Goal: Complete application form

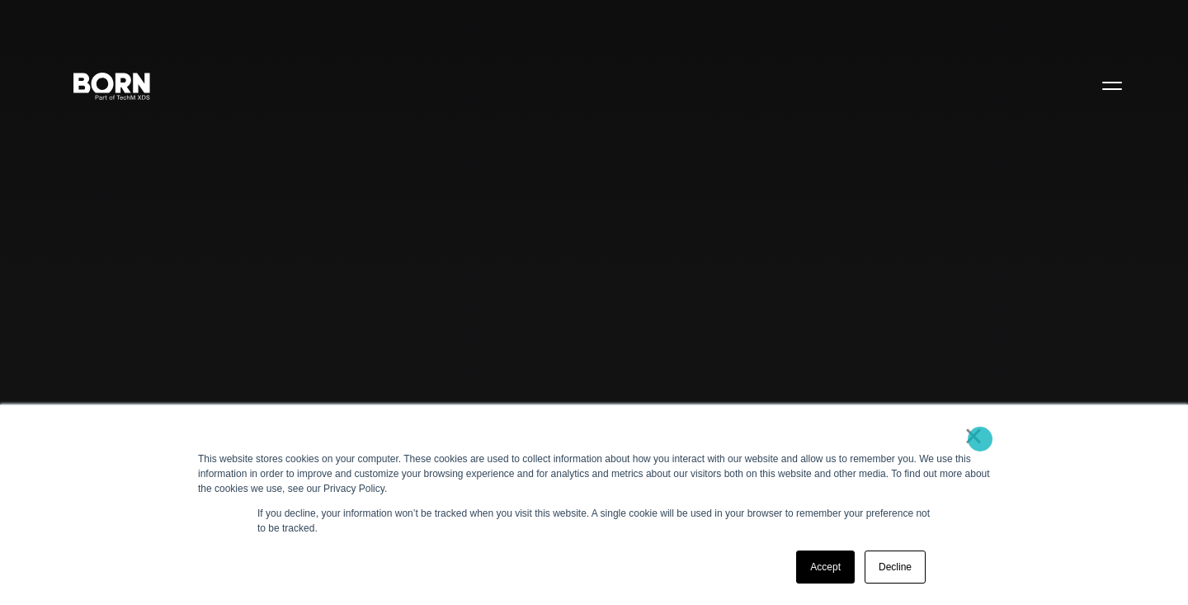
click at [980, 439] on link "×" at bounding box center [974, 435] width 20 height 15
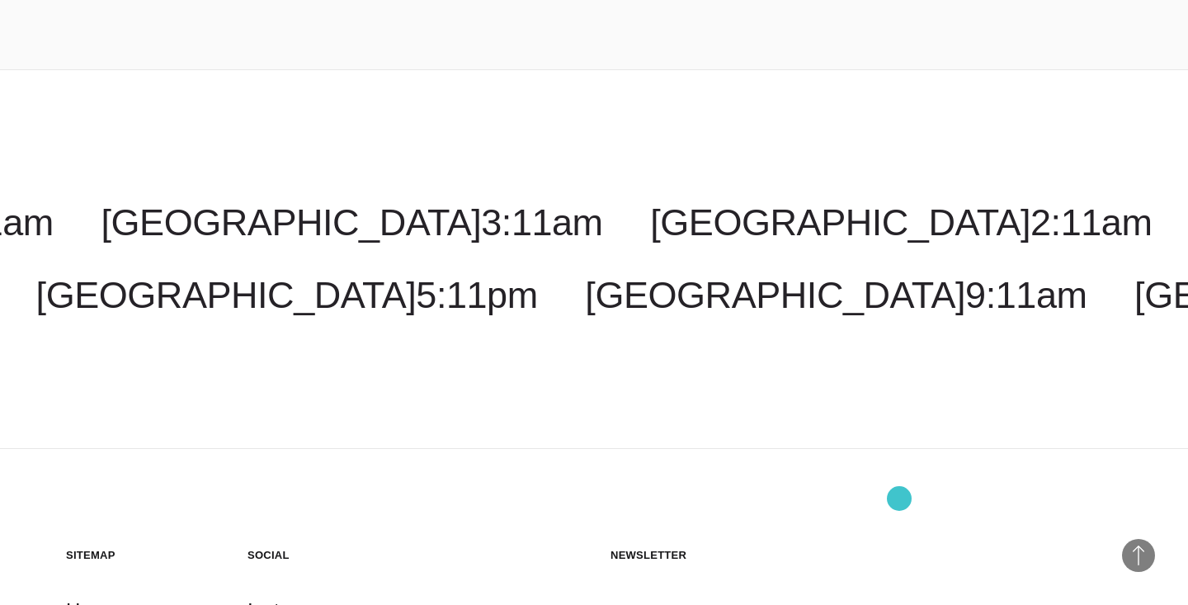
scroll to position [4090, 0]
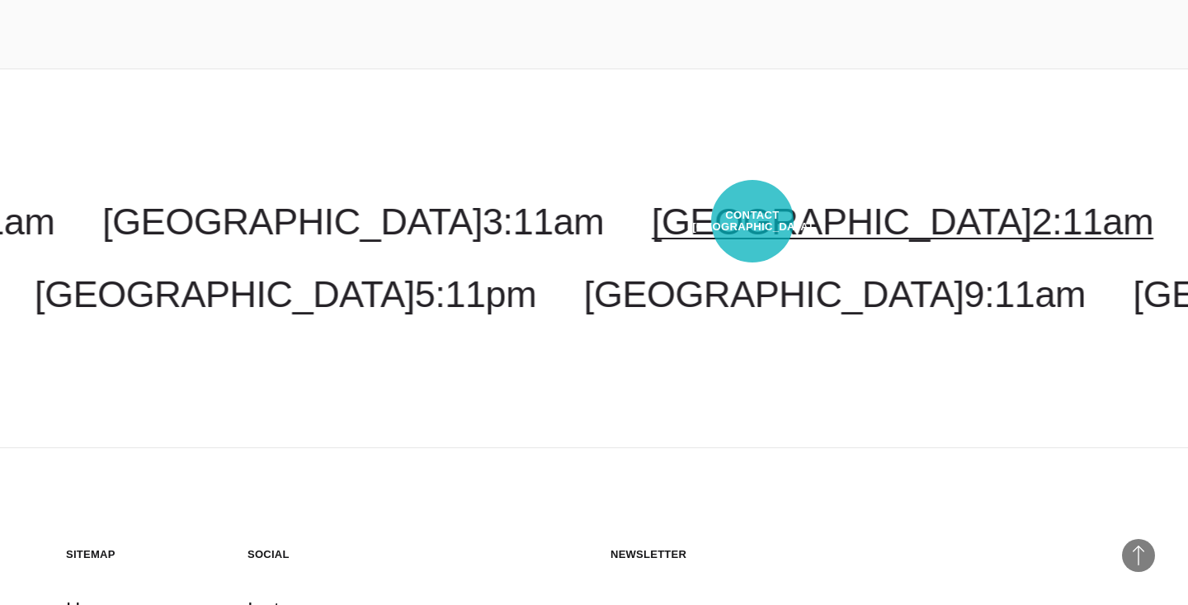
click at [753, 221] on link "[GEOGRAPHIC_DATA] 2:11am" at bounding box center [903, 222] width 502 height 42
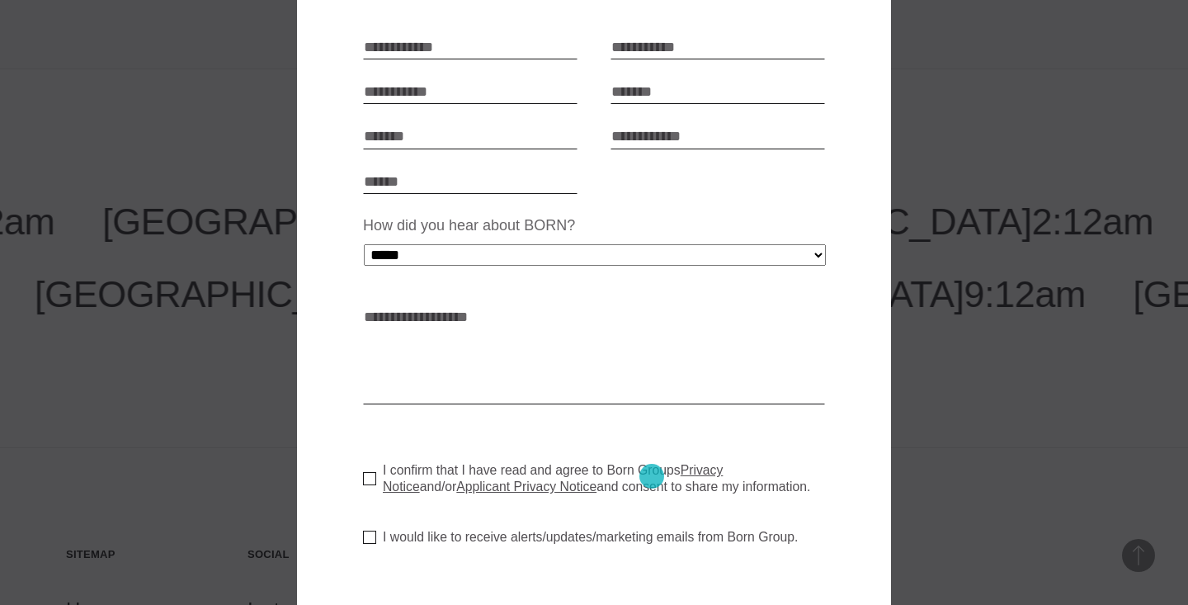
scroll to position [343, 0]
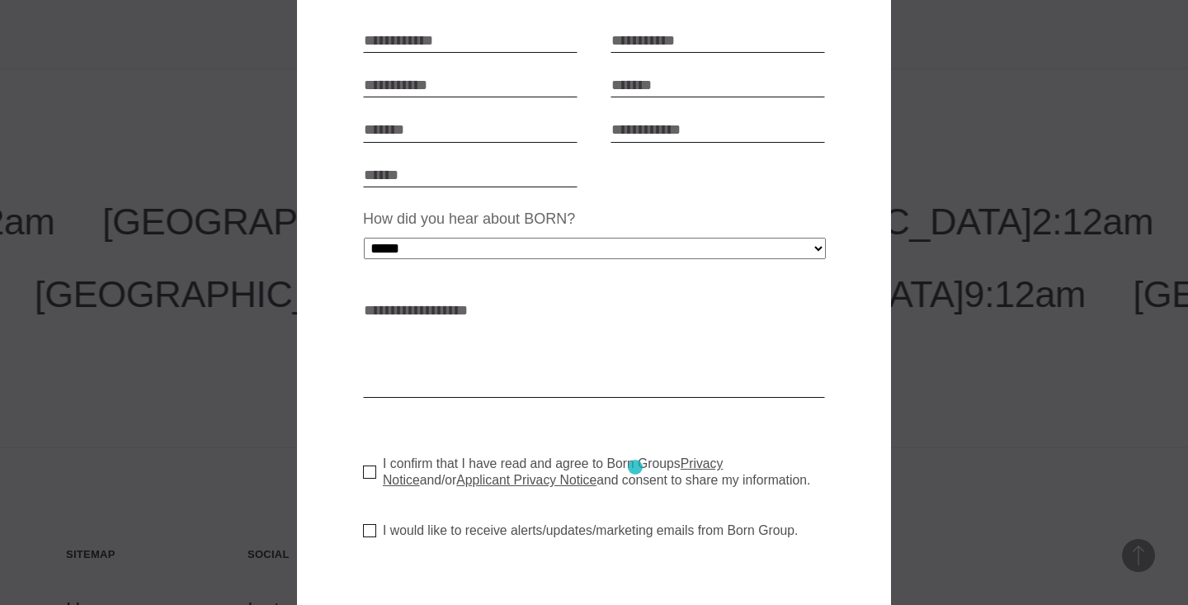
click at [635, 467] on label "I confirm that I have read and agree to Born Groups Privacy Notice and/or Appli…" at bounding box center [600, 472] width 475 height 33
click at [503, 529] on label "I would like to receive alerts/updates/marketing emails from Born Group." at bounding box center [580, 530] width 435 height 17
click at [603, 461] on label "I confirm that I have read and agree to Born Groups Privacy Notice and/or Appli…" at bounding box center [600, 472] width 475 height 33
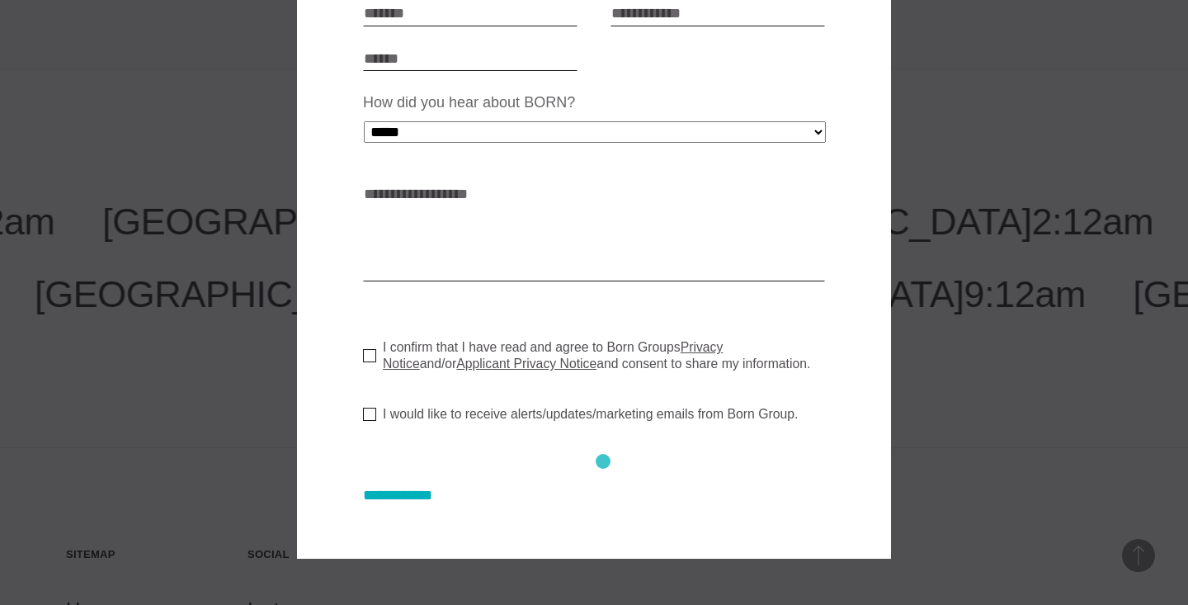
scroll to position [459, 0]
click at [621, 346] on label "I confirm that I have read and agree to Born Groups Privacy Notice and/or Appli…" at bounding box center [600, 356] width 475 height 33
click at [435, 491] on input "**********" at bounding box center [414, 496] width 102 height 17
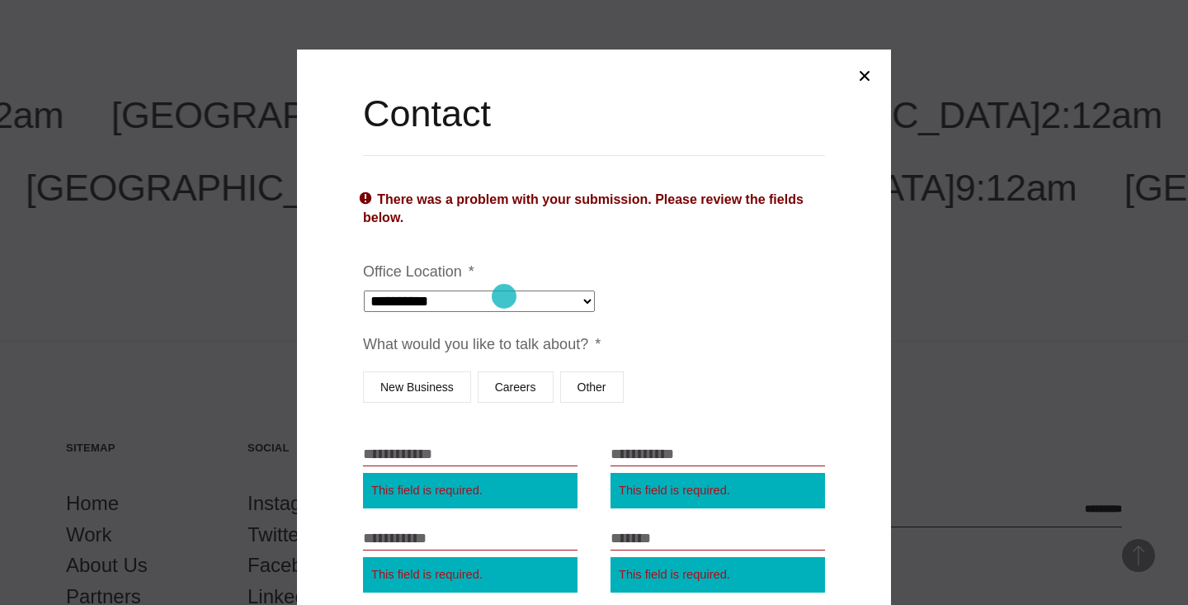
scroll to position [0, 0]
select select "*****"
click at [508, 379] on label "Careers" at bounding box center [516, 386] width 76 height 31
click at [857, 83] on button "Close modal" at bounding box center [865, 76] width 40 height 40
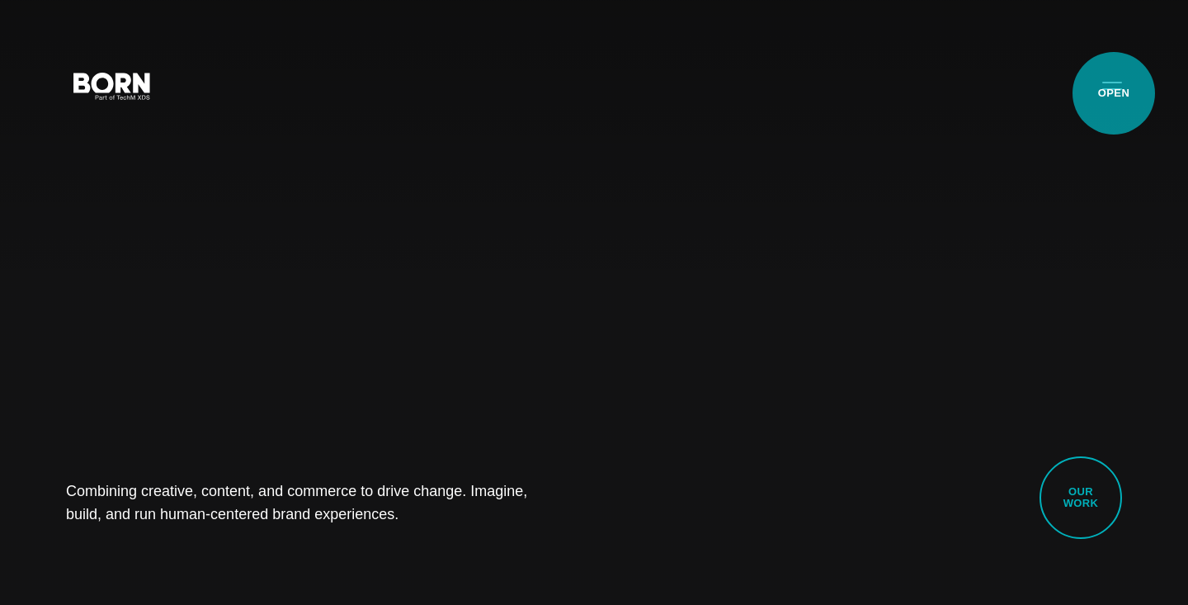
click at [1114, 93] on button "Primary Menu" at bounding box center [1113, 85] width 40 height 35
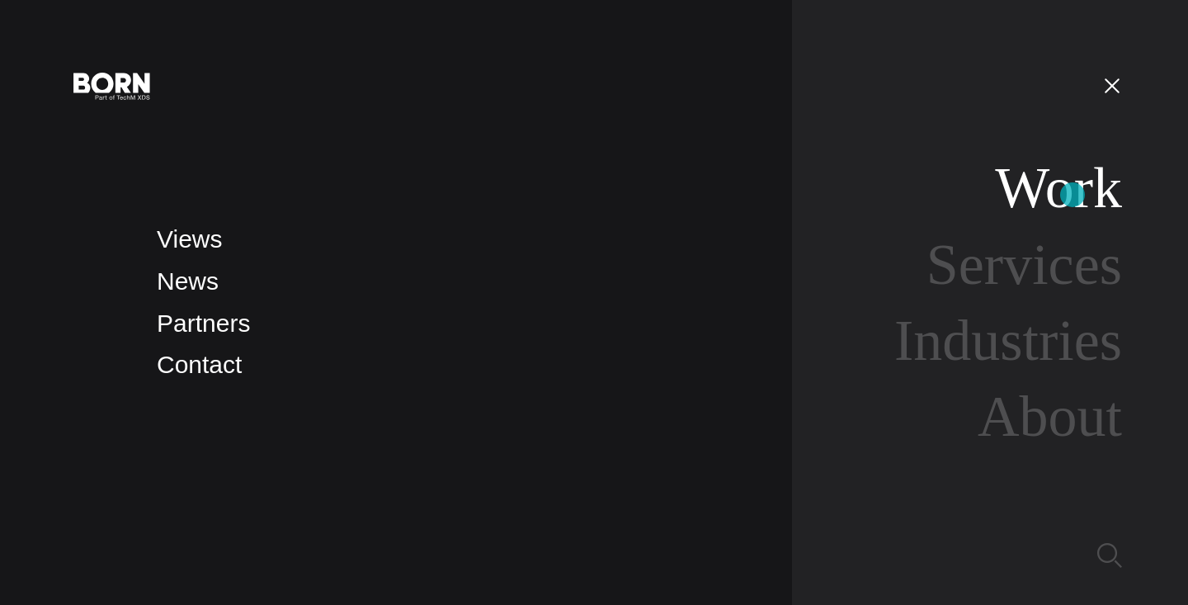
click at [1073, 196] on link "Work" at bounding box center [1058, 188] width 127 height 64
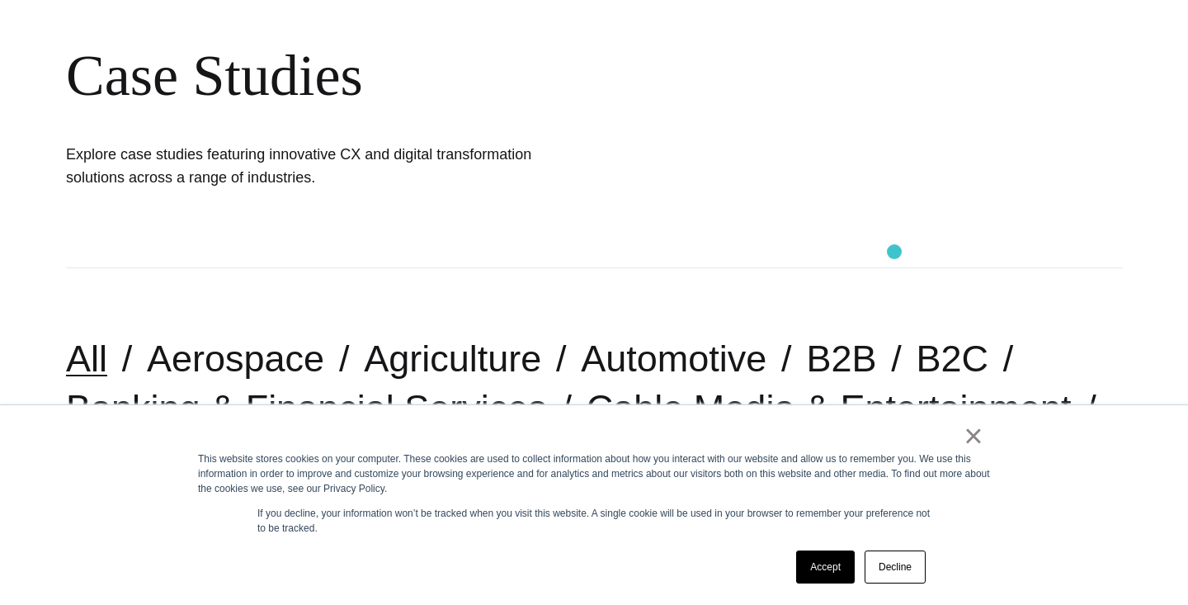
scroll to position [174, 0]
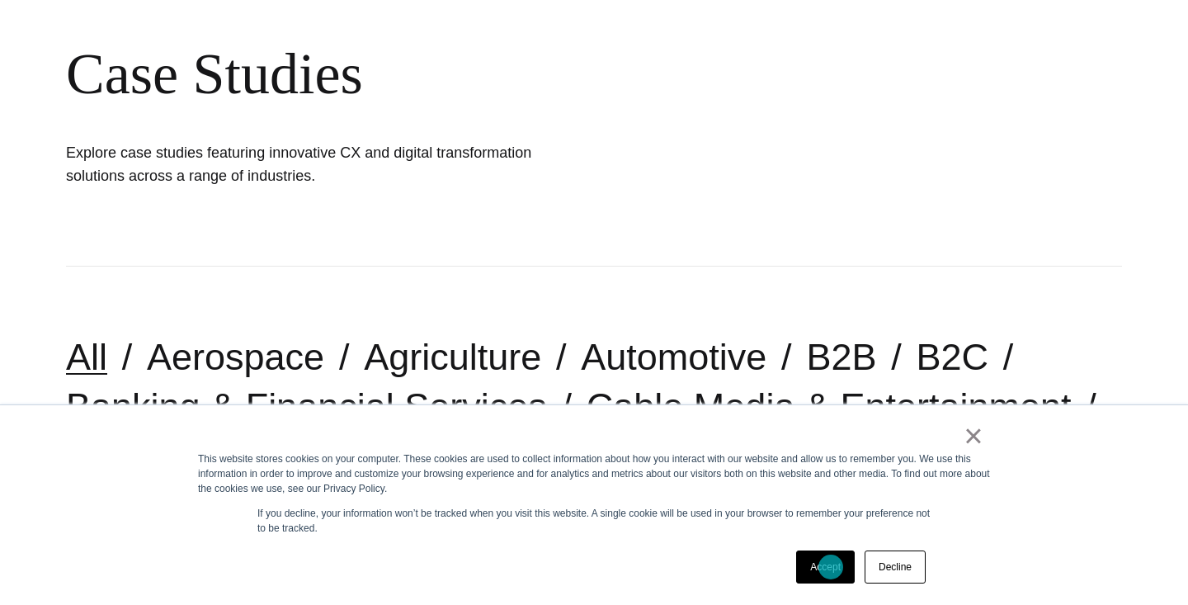
click at [831, 567] on link "Accept" at bounding box center [825, 566] width 59 height 33
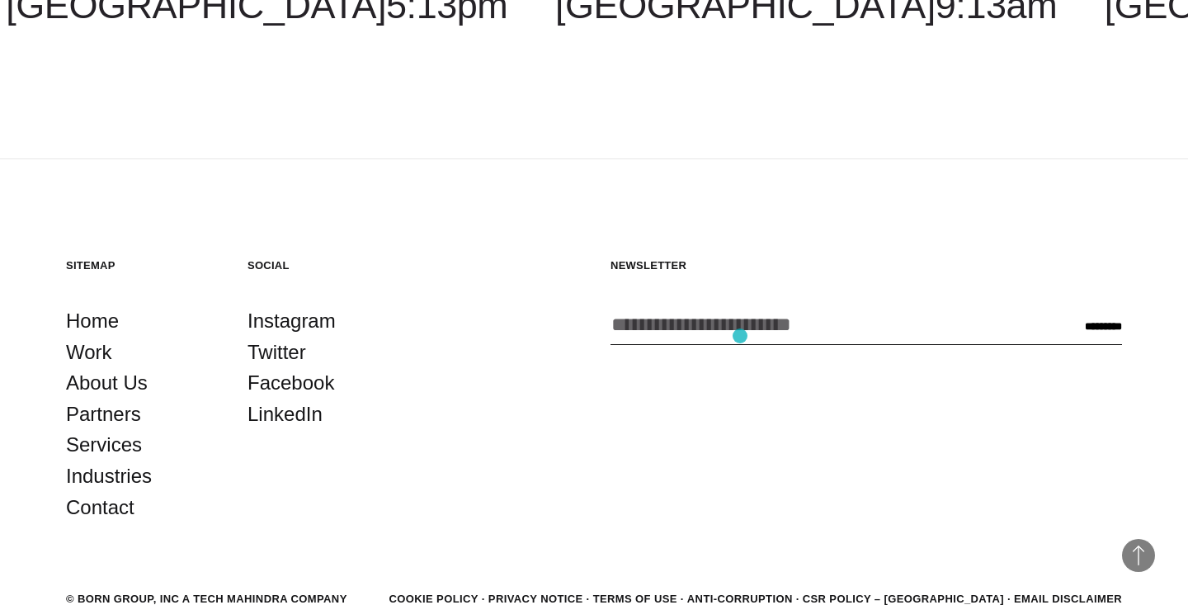
scroll to position [5040, 0]
